Goal: Task Accomplishment & Management: Manage account settings

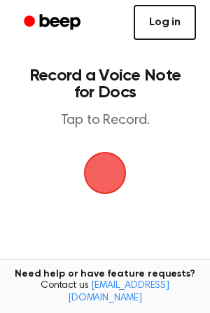
click at [168, 21] on link "Log in" at bounding box center [165, 22] width 62 height 35
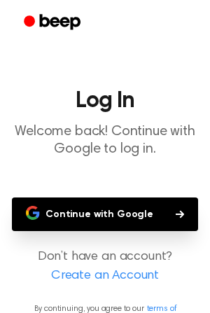
click at [146, 211] on button "Continue with Google" at bounding box center [105, 214] width 186 height 34
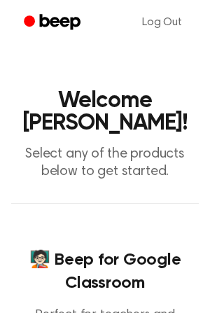
click at [27, 20] on circle "Beep" at bounding box center [29, 20] width 11 height 11
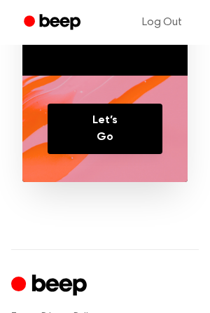
scroll to position [1719, 0]
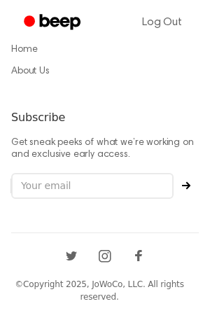
click at [33, 22] on circle "Beep" at bounding box center [29, 20] width 11 height 11
click at [33, 21] on circle "Beep" at bounding box center [29, 20] width 11 height 11
click at [22, 18] on link "Beep" at bounding box center [53, 22] width 79 height 27
click at [66, 19] on icon "Beep" at bounding box center [60, 21] width 41 height 15
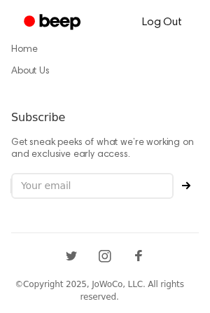
click at [163, 24] on link "Log Out" at bounding box center [162, 23] width 68 height 34
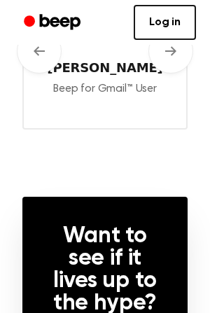
scroll to position [805, 0]
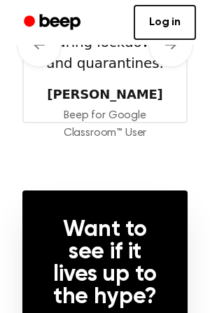
click at [30, 17] on circle "Beep" at bounding box center [29, 20] width 11 height 11
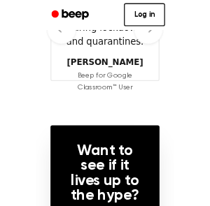
scroll to position [0, 0]
